Goal: Browse casually

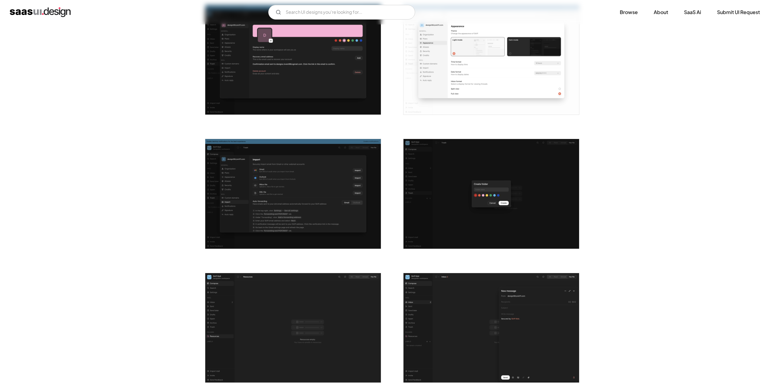
scroll to position [988, 0]
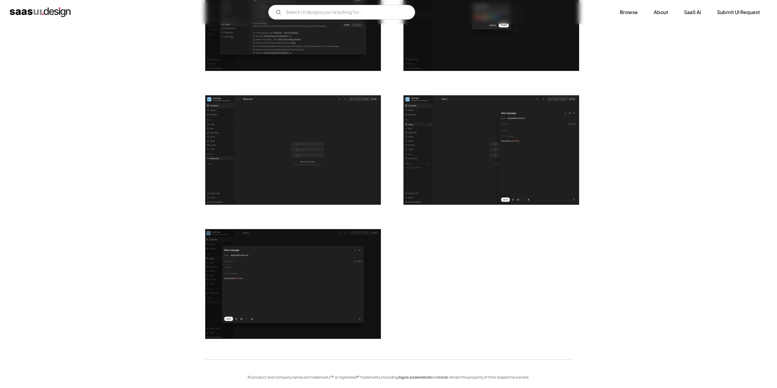
click at [24, 10] on img at bounding box center [40, 12] width 61 height 10
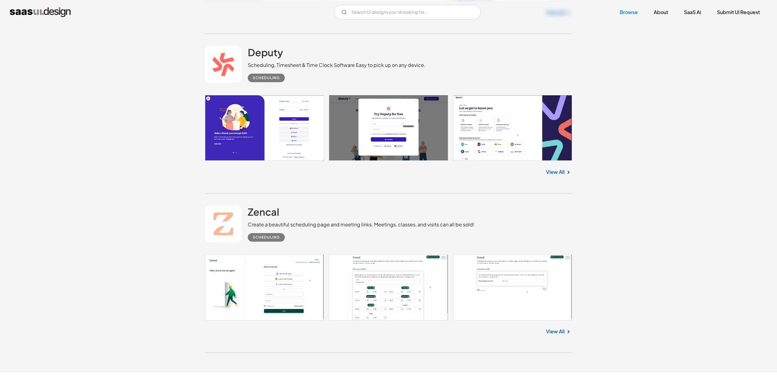
scroll to position [16128, 0]
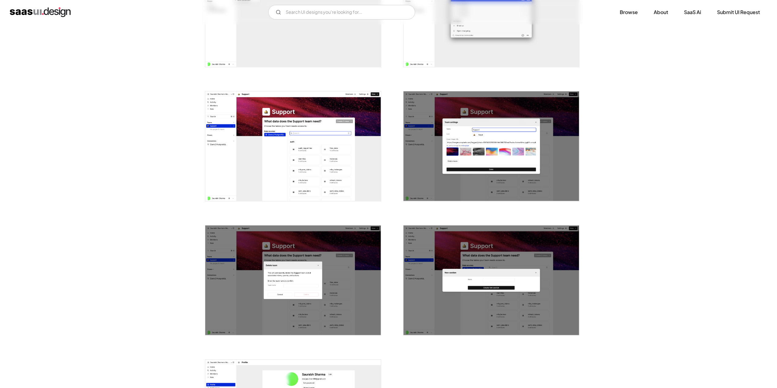
scroll to position [878, 0]
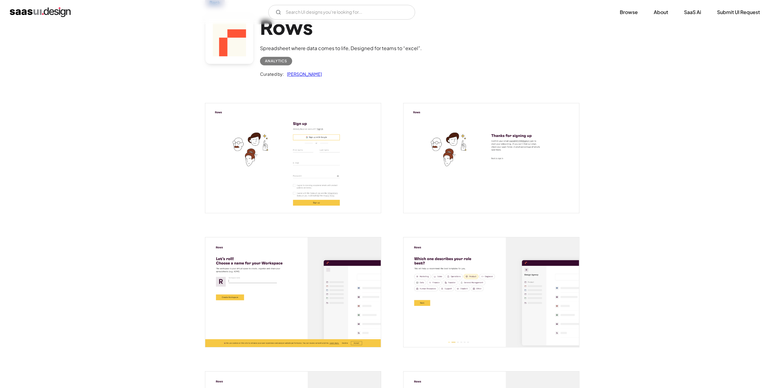
scroll to position [41, 0]
